Goal: Task Accomplishment & Management: Use online tool/utility

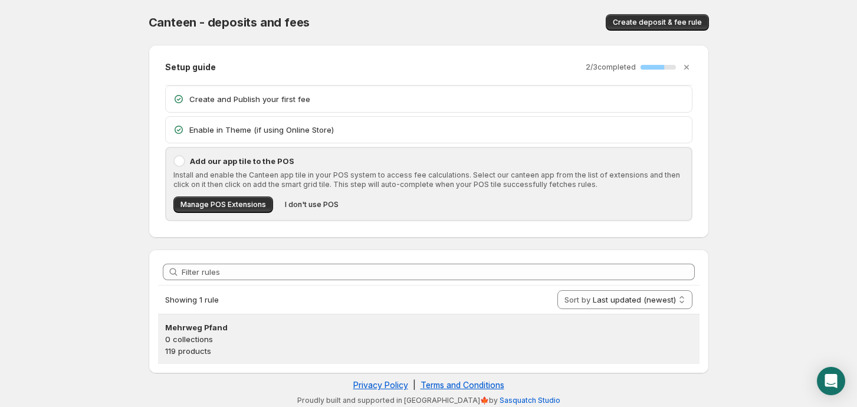
click at [245, 346] on p "119 products" at bounding box center [429, 351] width 528 height 12
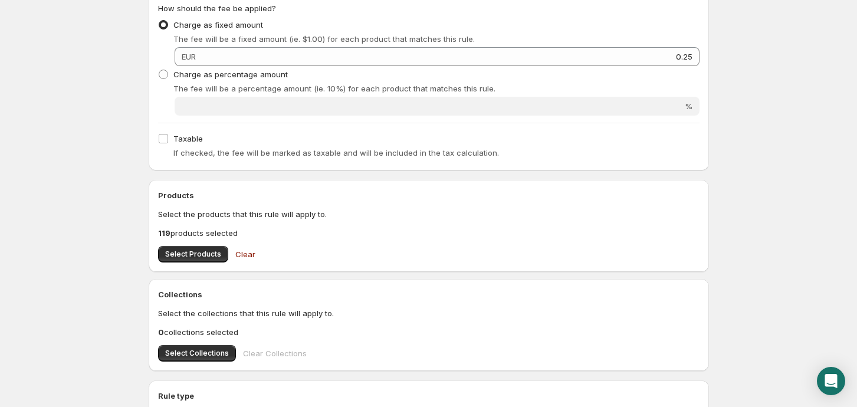
scroll to position [315, 0]
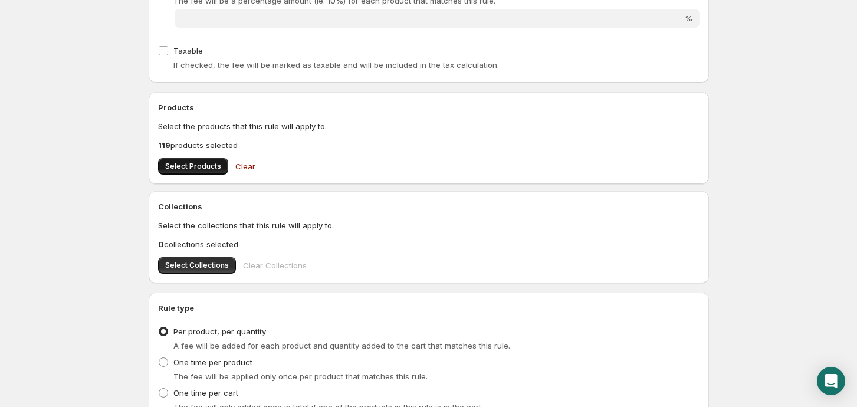
click at [194, 163] on span "Select Products" at bounding box center [193, 166] width 56 height 9
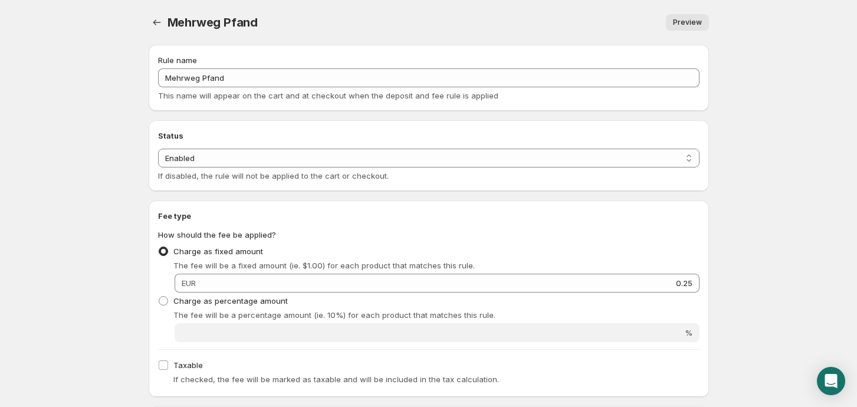
scroll to position [236, 0]
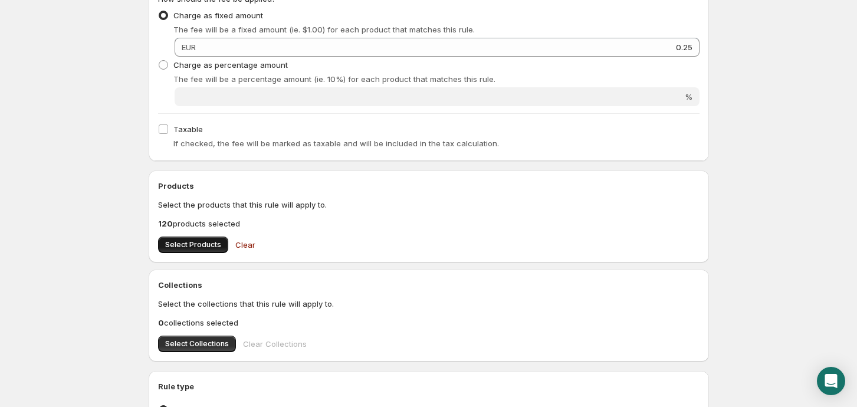
click at [196, 243] on span "Select Products" at bounding box center [193, 244] width 56 height 9
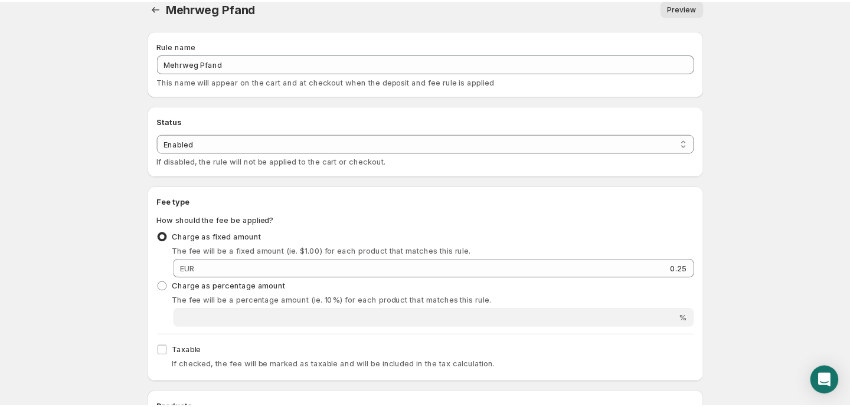
scroll to position [0, 0]
